Goal: Transaction & Acquisition: Purchase product/service

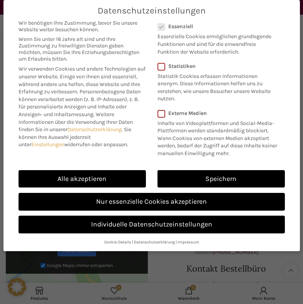
scroll to position [230, 0]
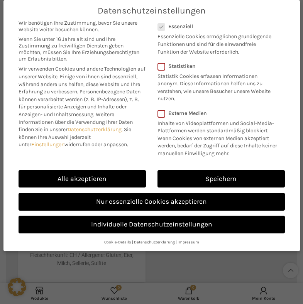
click at [186, 177] on link "Speichern" at bounding box center [221, 179] width 127 height 18
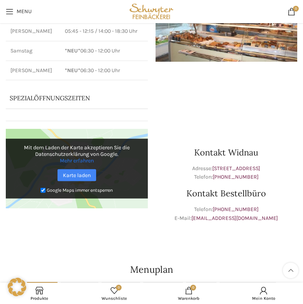
scroll to position [0, 0]
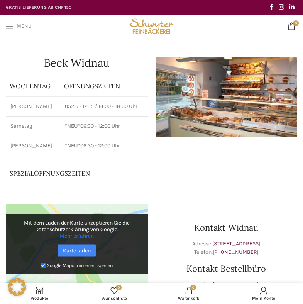
click at [12, 31] on link "Menu" at bounding box center [19, 26] width 34 height 15
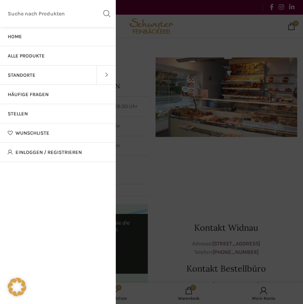
click at [40, 56] on span "Alle Produkte" at bounding box center [26, 56] width 37 height 6
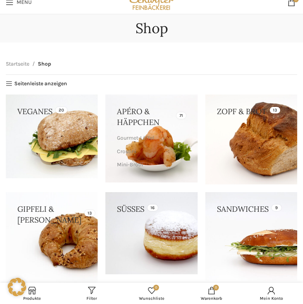
scroll to position [25, 0]
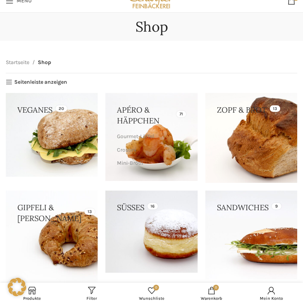
click at [236, 129] on link at bounding box center [252, 138] width 92 height 90
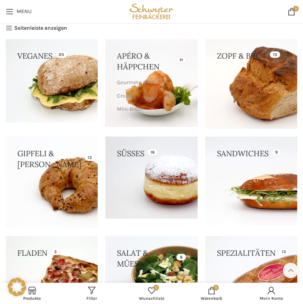
scroll to position [75, 0]
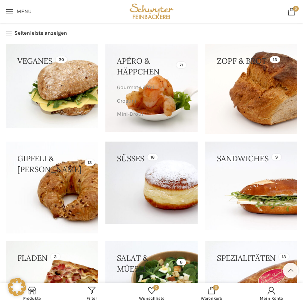
click at [66, 183] on link at bounding box center [52, 188] width 92 height 92
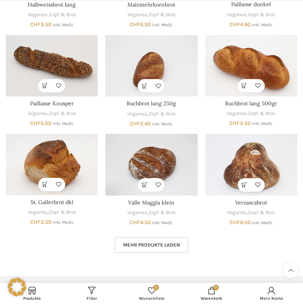
scroll to position [277, 0]
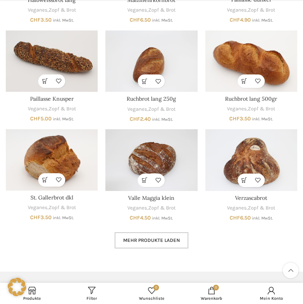
click at [181, 239] on link "Mehr Produkte laden" at bounding box center [152, 241] width 74 height 16
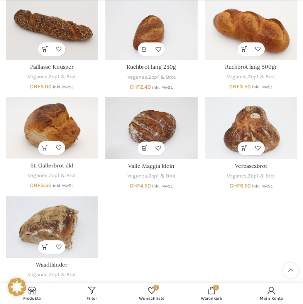
scroll to position [310, 0]
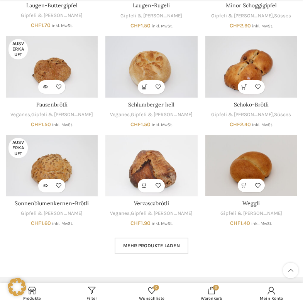
scroll to position [289, 0]
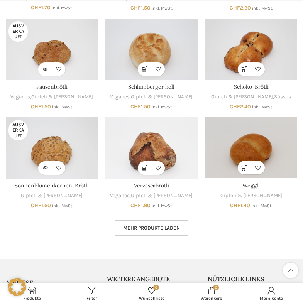
click at [167, 227] on span "Mehr Produkte laden" at bounding box center [151, 228] width 57 height 6
